Goal: Task Accomplishment & Management: Complete application form

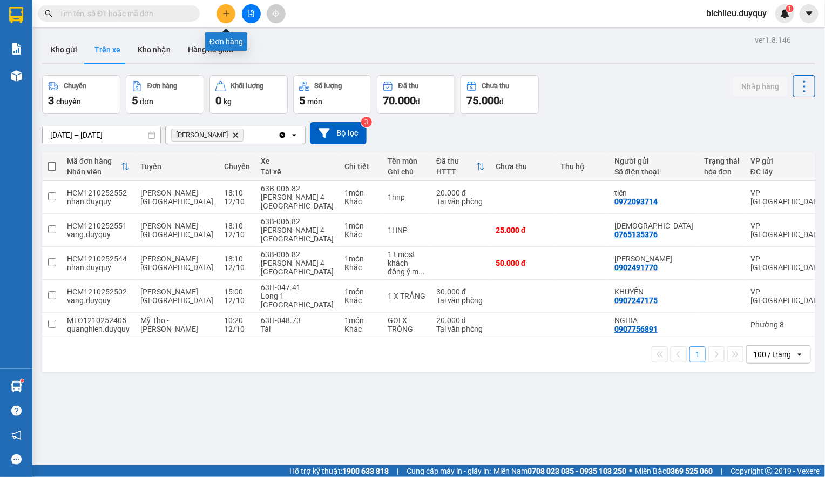
click at [219, 13] on button at bounding box center [225, 13] width 19 height 19
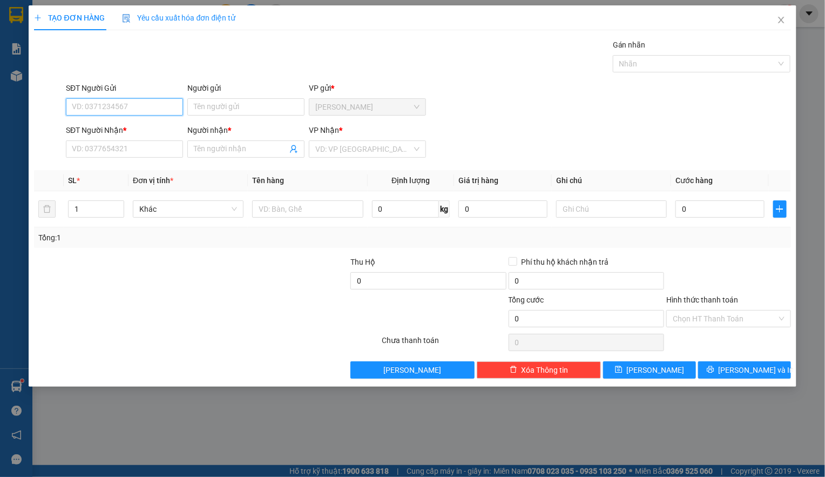
click at [78, 98] on input "SĐT Người Gửi" at bounding box center [124, 106] width 117 height 17
type input "0935704014"
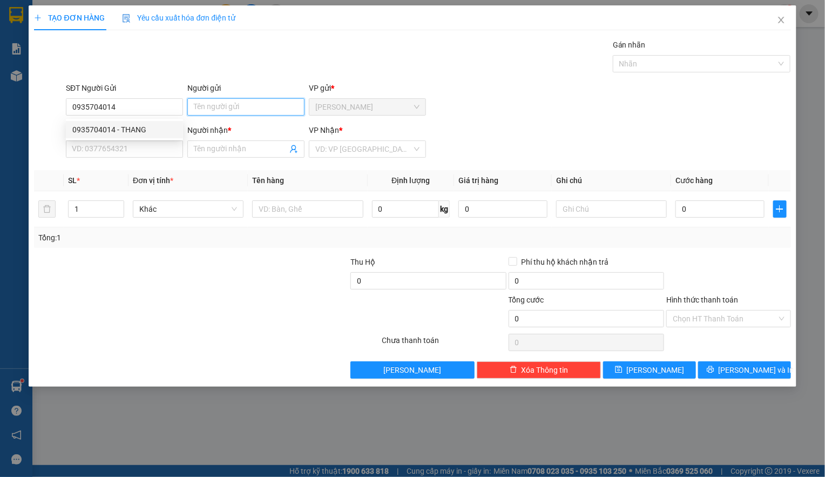
click at [207, 105] on input "Người gửi" at bounding box center [245, 106] width 117 height 17
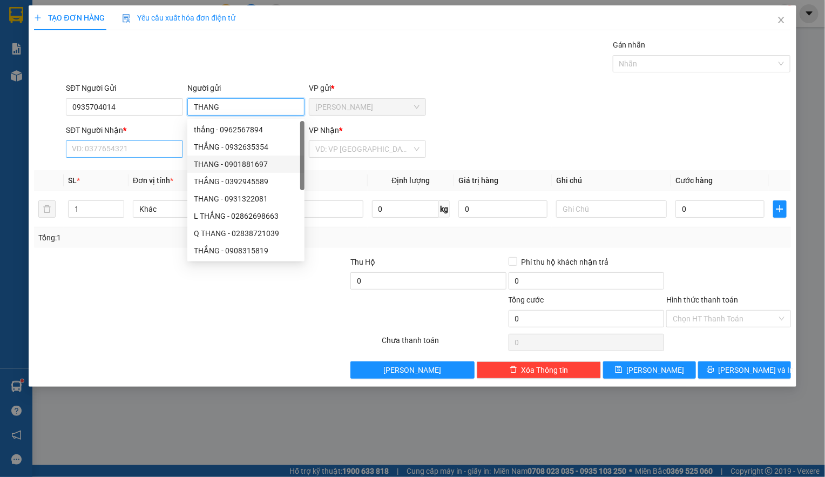
type input "THANG"
click at [103, 151] on input "SĐT Người Nhận *" at bounding box center [124, 148] width 117 height 17
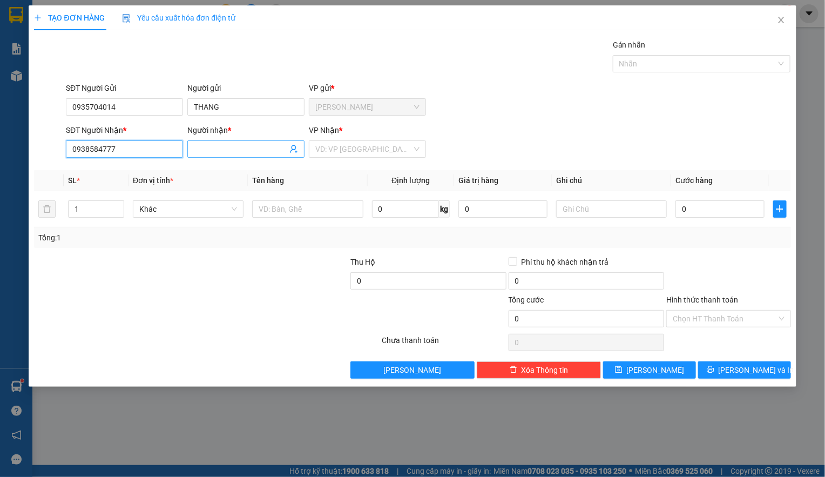
type input "0938584777"
click at [202, 151] on input "Người nhận *" at bounding box center [240, 149] width 93 height 12
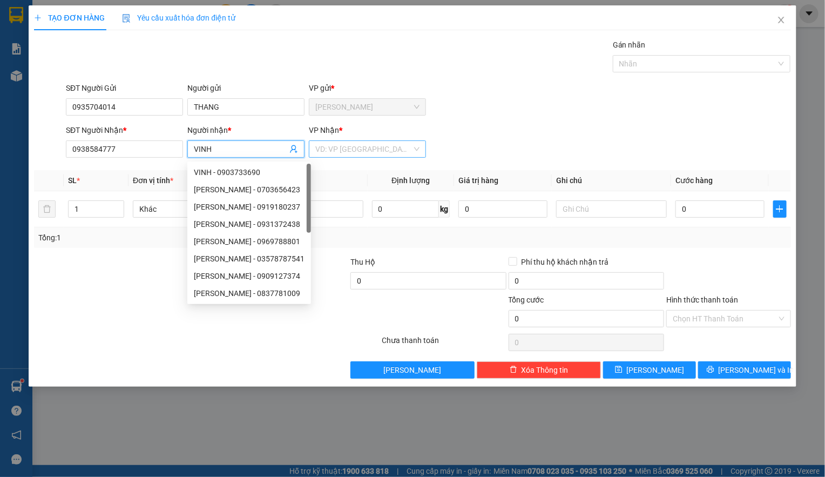
type input "VINH"
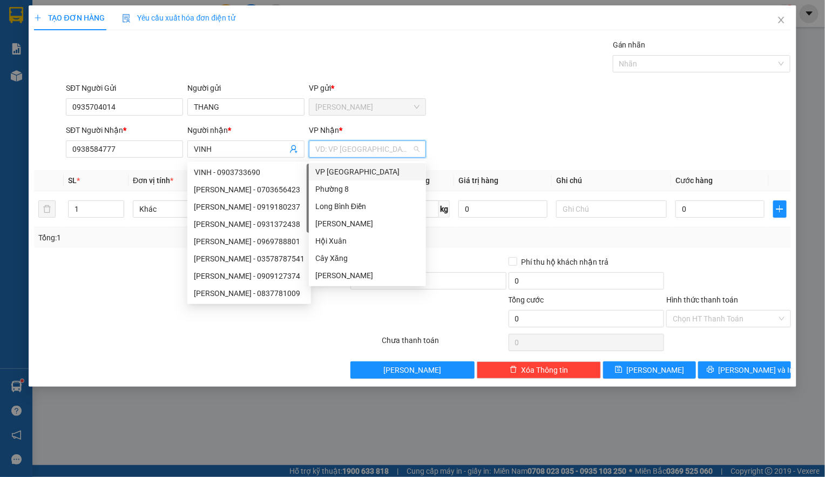
click at [350, 146] on input "search" at bounding box center [363, 149] width 97 height 16
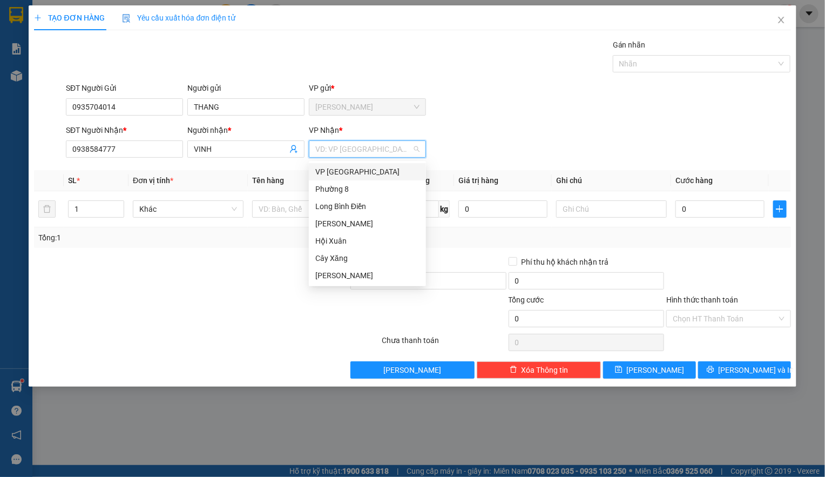
click at [331, 173] on div "VP [GEOGRAPHIC_DATA]" at bounding box center [367, 172] width 104 height 12
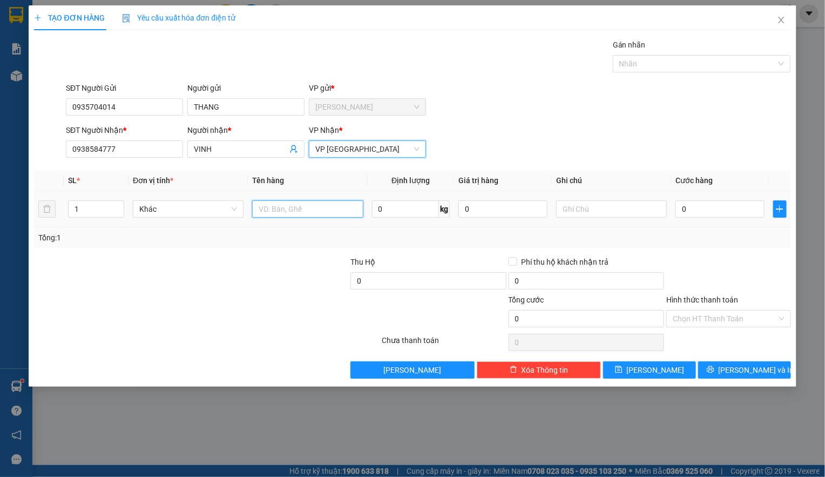
click at [271, 211] on input "text" at bounding box center [307, 208] width 111 height 17
type input "1TNP"
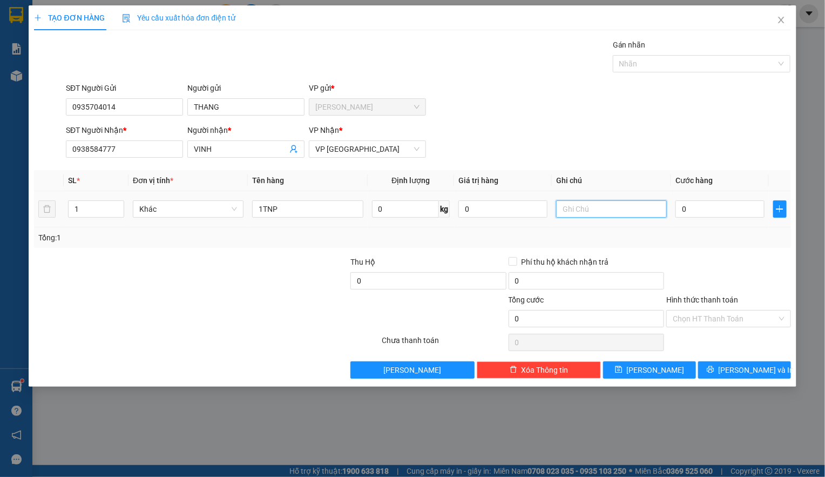
click at [603, 213] on input "text" at bounding box center [611, 208] width 111 height 17
type input "HANG [PERSON_NAME]"
click at [689, 218] on input "0" at bounding box center [719, 208] width 89 height 17
type input "3"
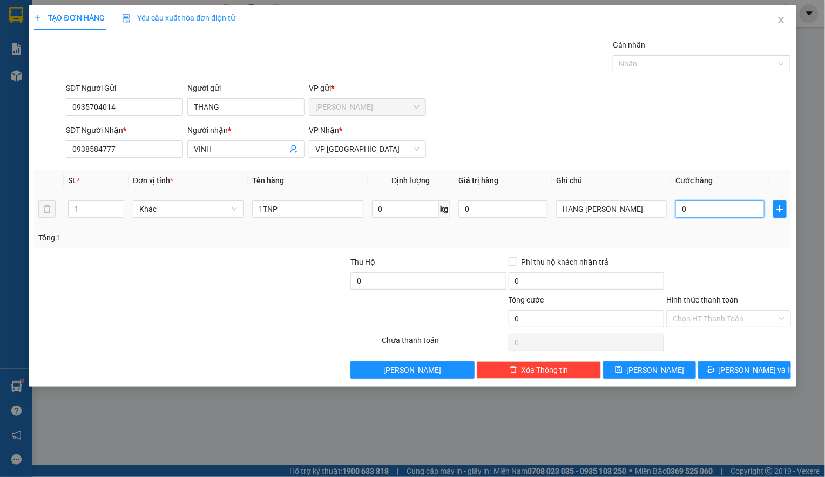
type input "3"
type input "30"
type input "300"
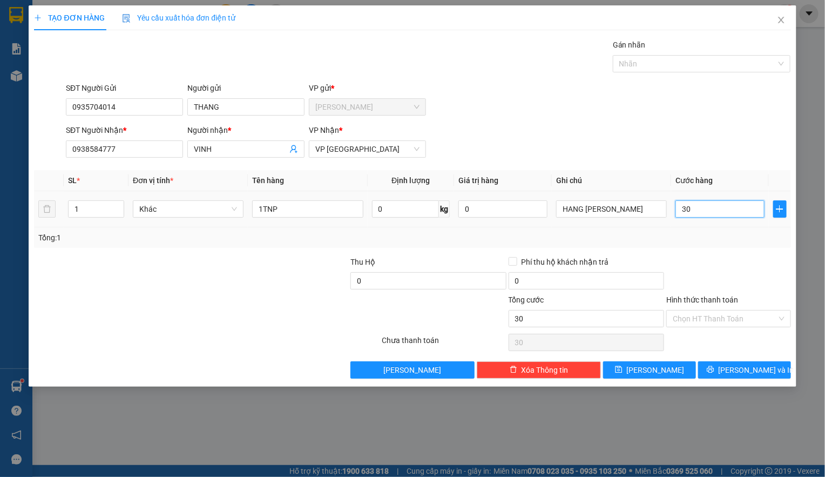
type input "300"
type input "30.000"
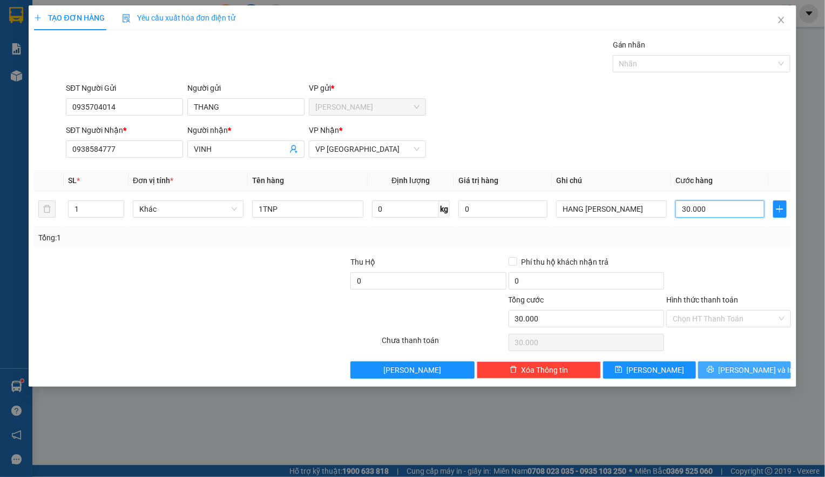
type input "30.000"
click at [739, 368] on span "Lưu và In" at bounding box center [756, 370] width 76 height 12
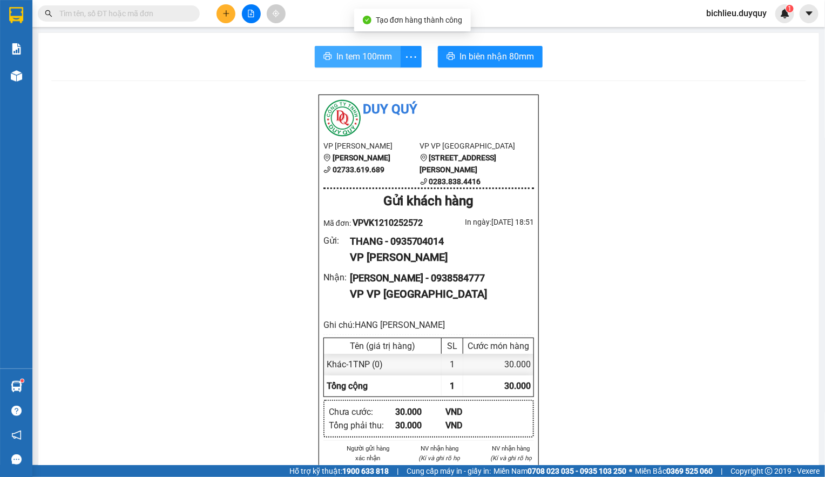
click at [350, 49] on button "In tem 100mm" at bounding box center [358, 57] width 86 height 22
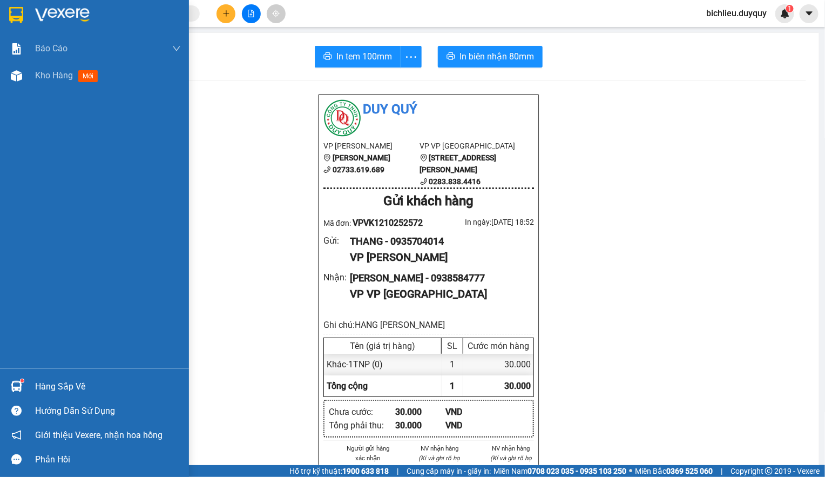
click at [17, 15] on img at bounding box center [16, 15] width 14 height 16
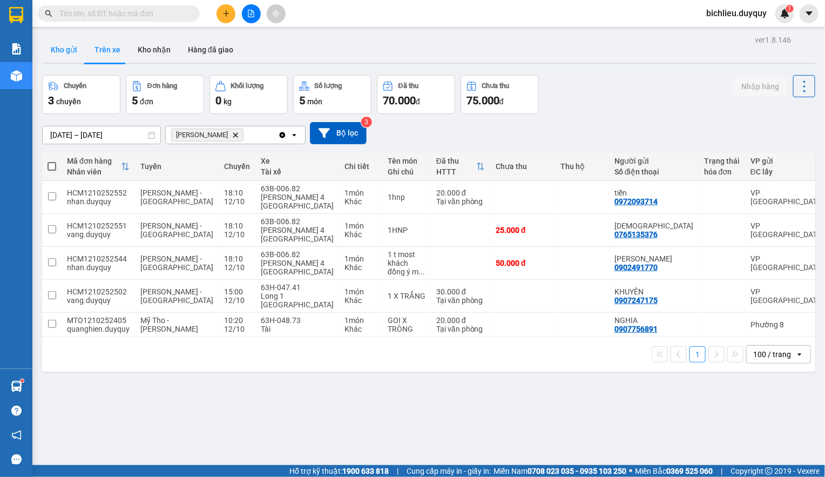
click at [54, 55] on button "Kho gửi" at bounding box center [64, 50] width 44 height 26
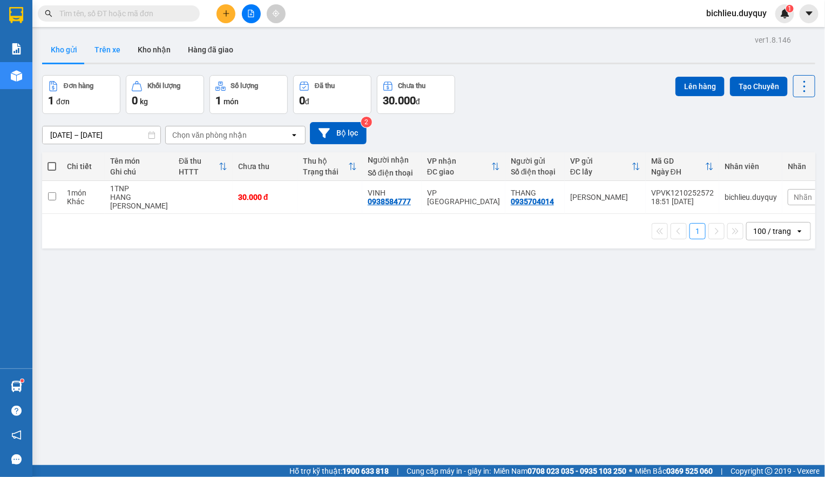
click at [97, 55] on button "Trên xe" at bounding box center [107, 50] width 43 height 26
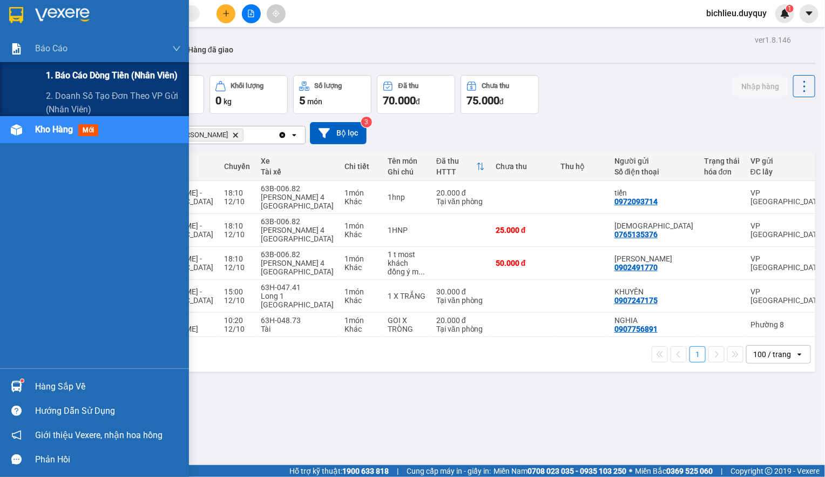
click at [56, 85] on div "1. Báo cáo dòng tiền (nhân viên)" at bounding box center [113, 75] width 135 height 27
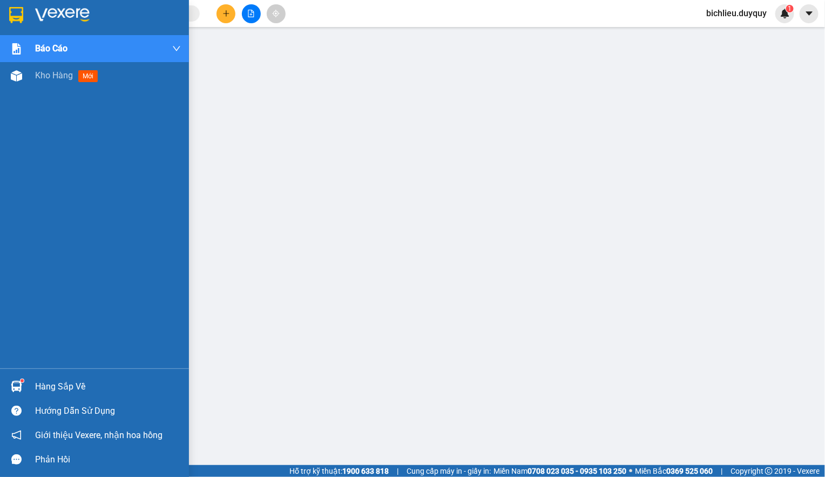
click at [9, 15] on img at bounding box center [16, 15] width 14 height 16
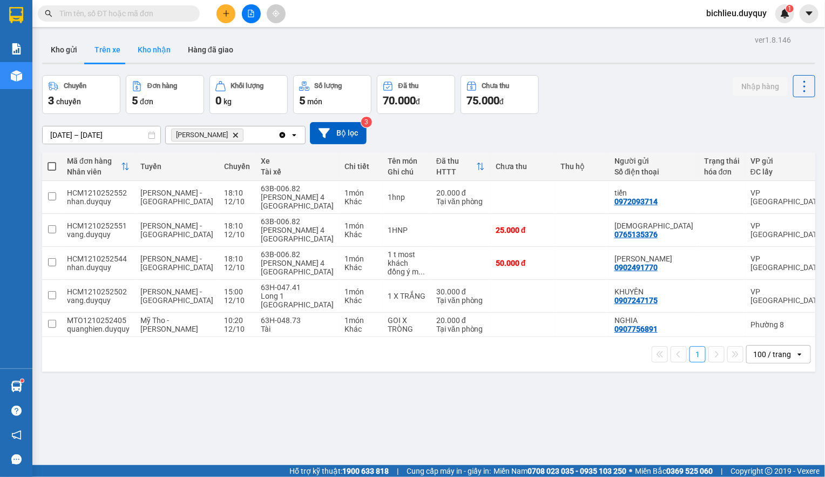
click at [143, 44] on button "Kho nhận" at bounding box center [154, 50] width 50 height 26
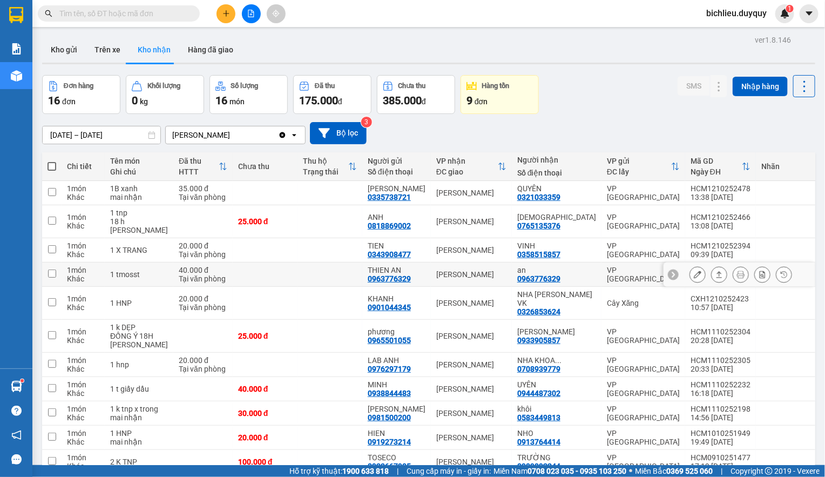
click at [694, 270] on icon at bounding box center [698, 274] width 8 height 8
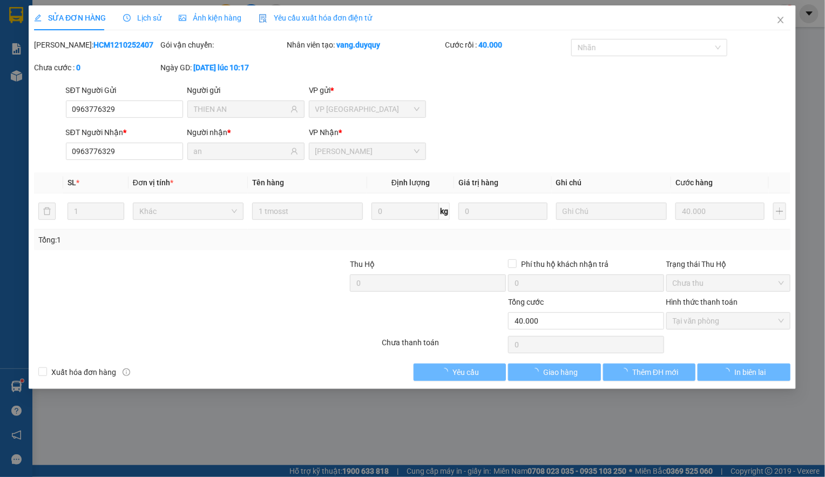
type input "0963776329"
type input "THIEN AN"
type input "0963776329"
type input "an"
type input "0"
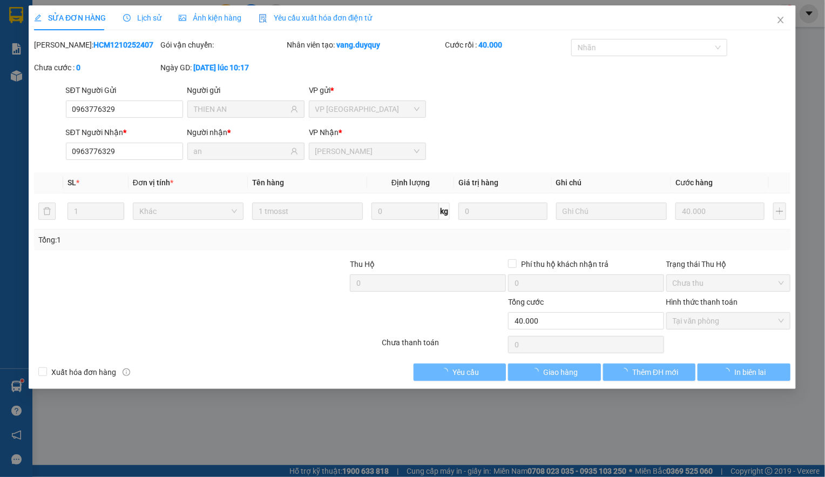
type input "40.000"
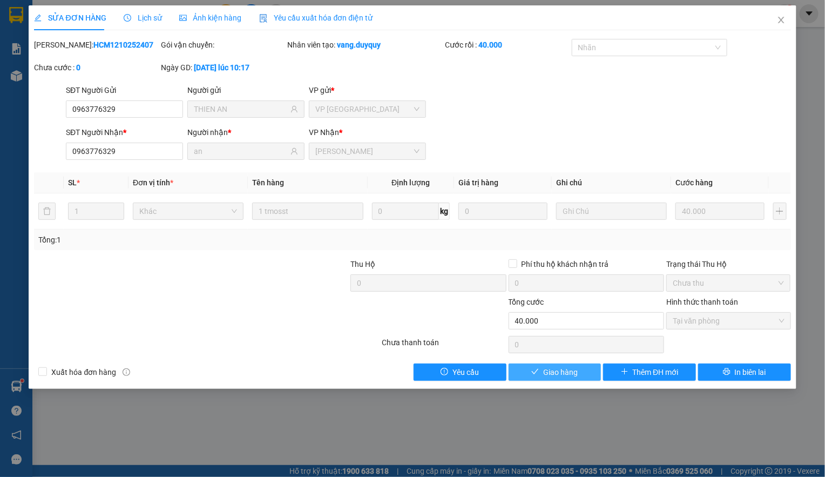
click at [554, 371] on span "Giao hàng" at bounding box center [560, 372] width 35 height 12
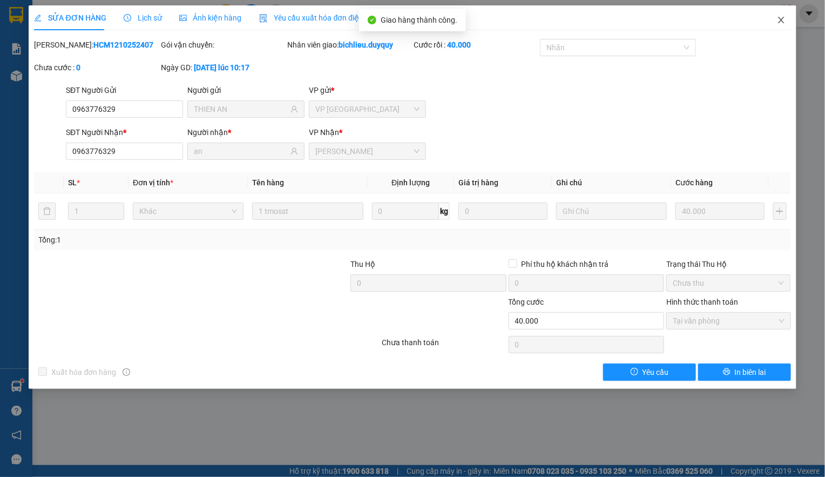
click at [780, 20] on icon "close" at bounding box center [781, 20] width 6 height 6
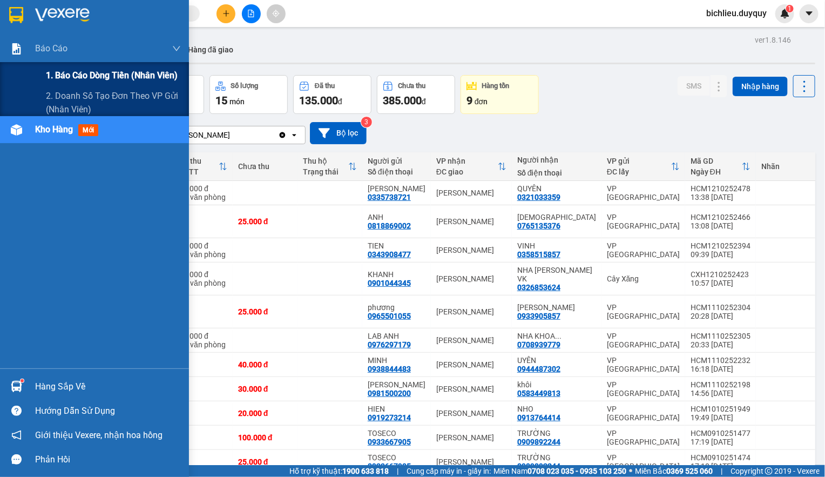
click at [60, 71] on span "1. Báo cáo dòng tiền (nhân viên)" at bounding box center [112, 75] width 132 height 13
